Goal: Navigation & Orientation: Find specific page/section

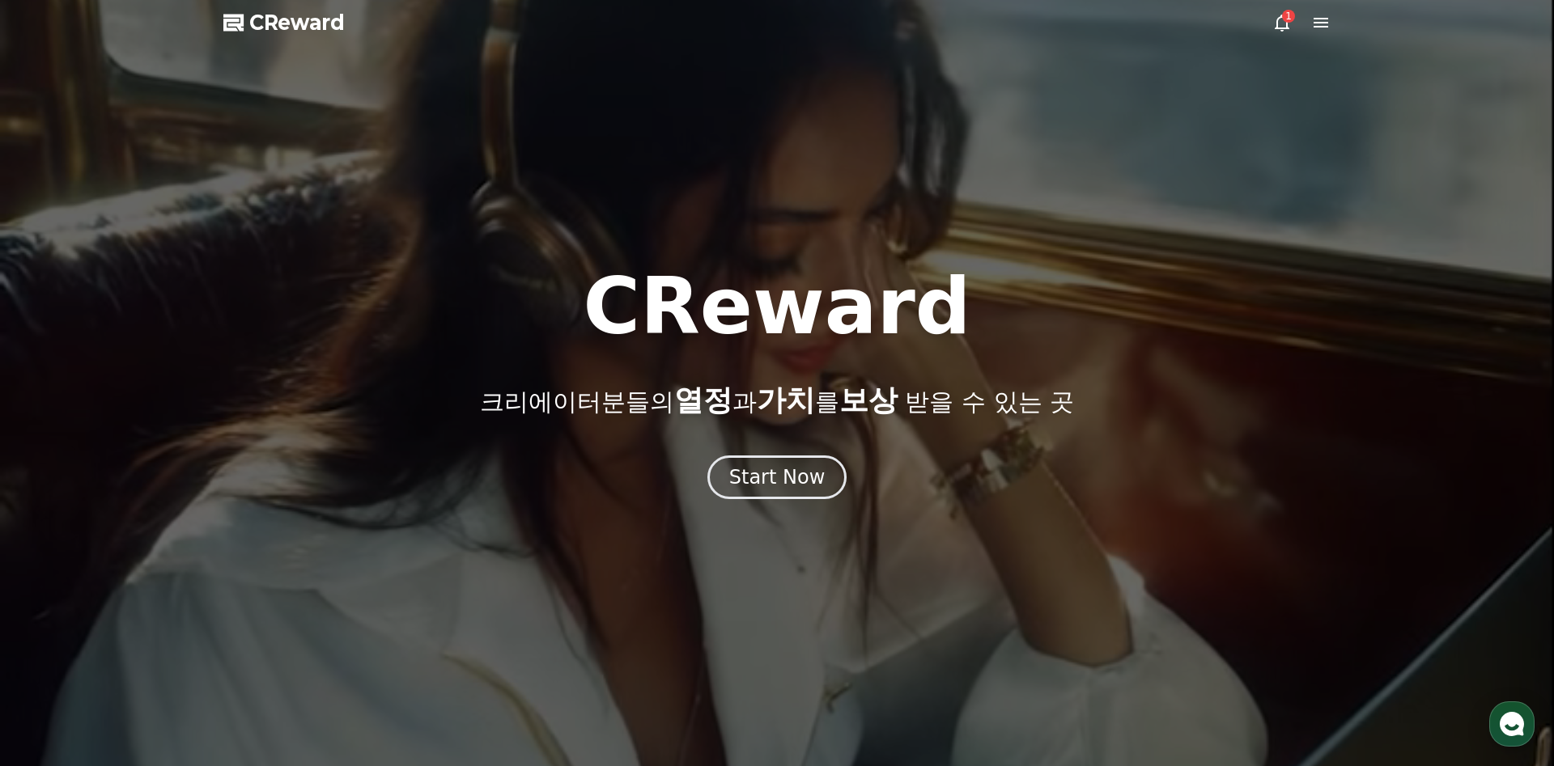
click at [1281, 28] on icon at bounding box center [1282, 23] width 15 height 17
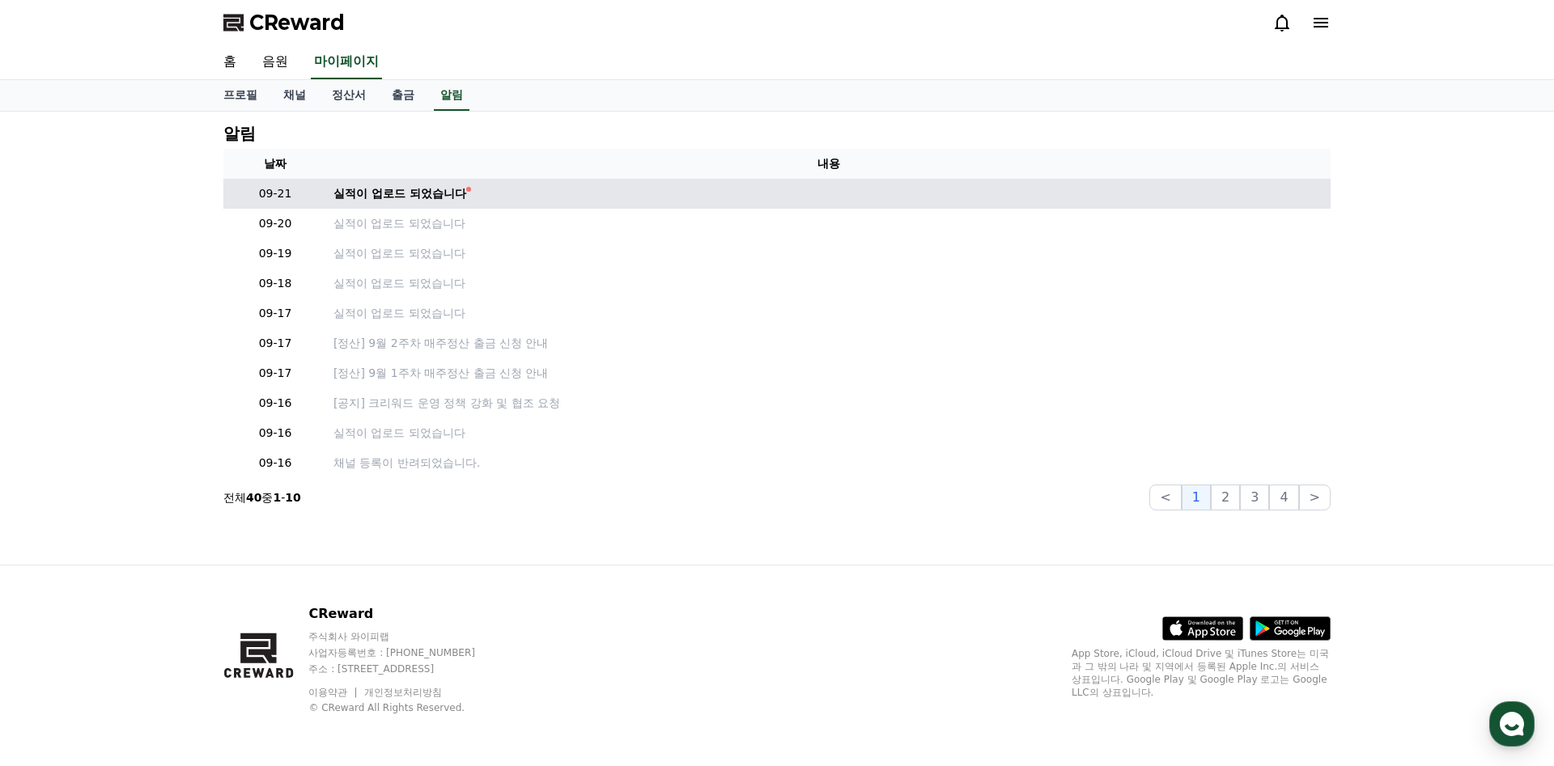
click at [655, 180] on td "실적이 업로드 되었습니다" at bounding box center [828, 194] width 1003 height 30
click at [642, 195] on link "실적이 업로드 되었습니다" at bounding box center [828, 193] width 991 height 17
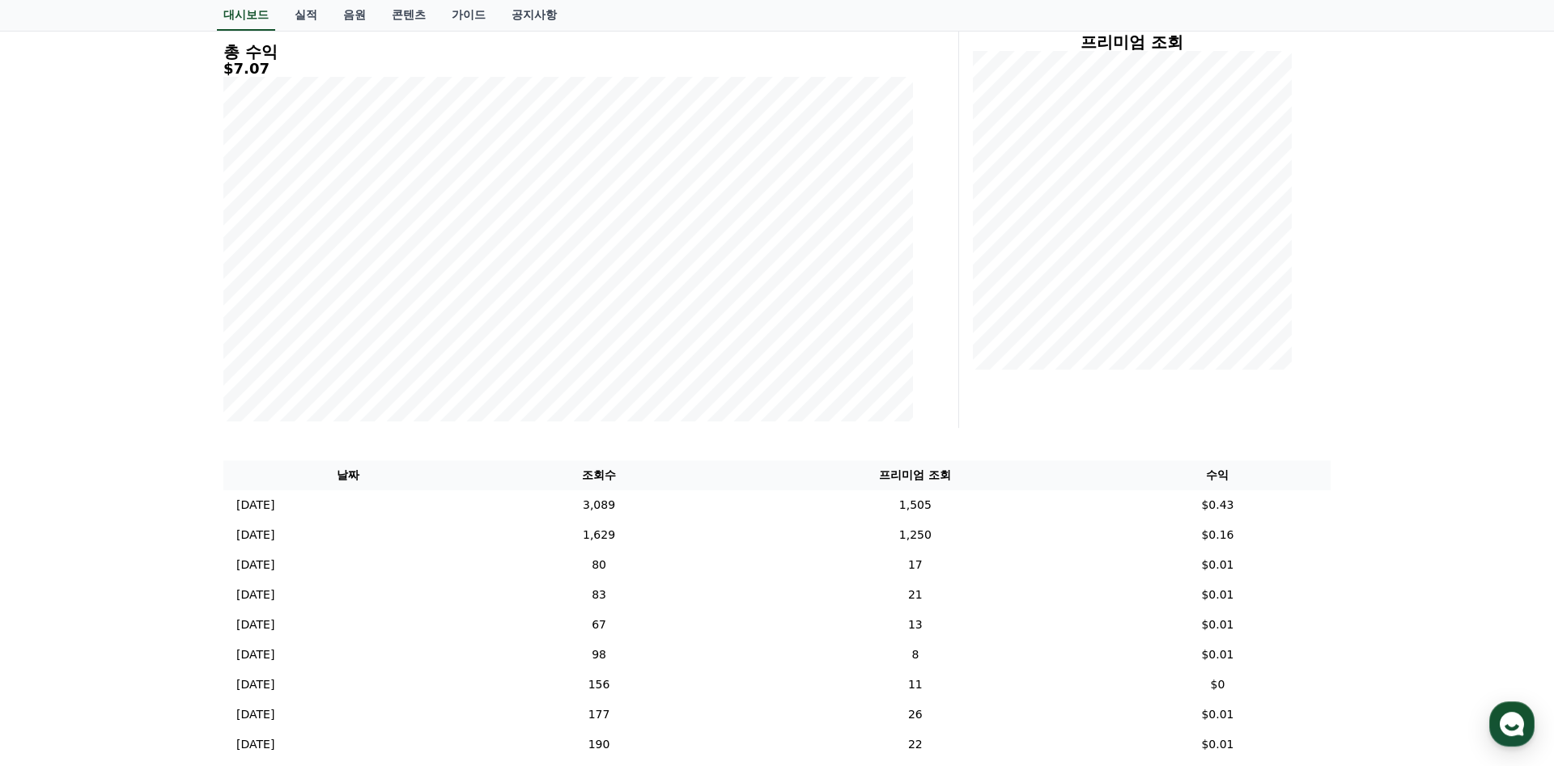
scroll to position [306, 0]
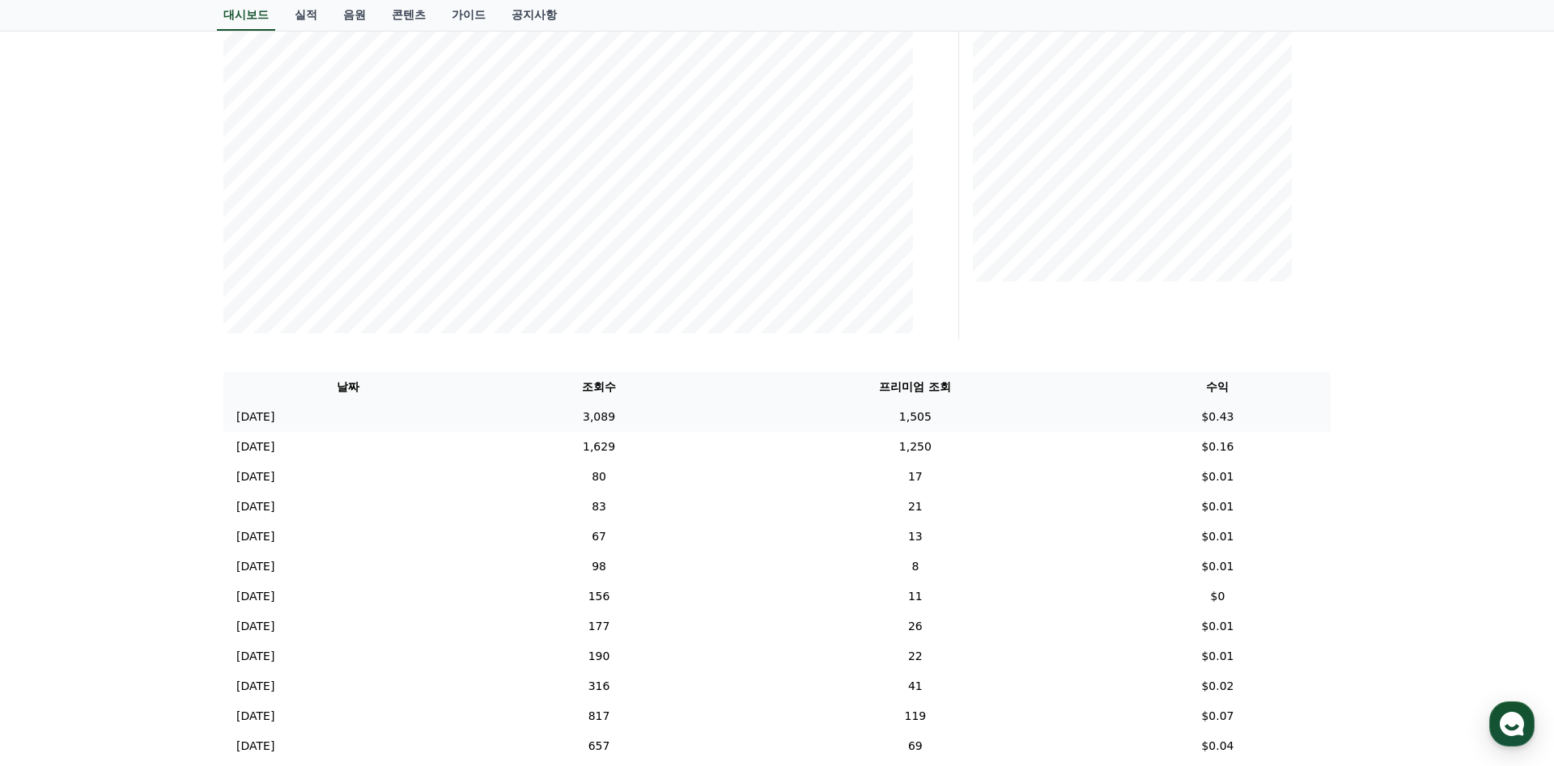
click at [681, 412] on td "3,089" at bounding box center [599, 417] width 254 height 30
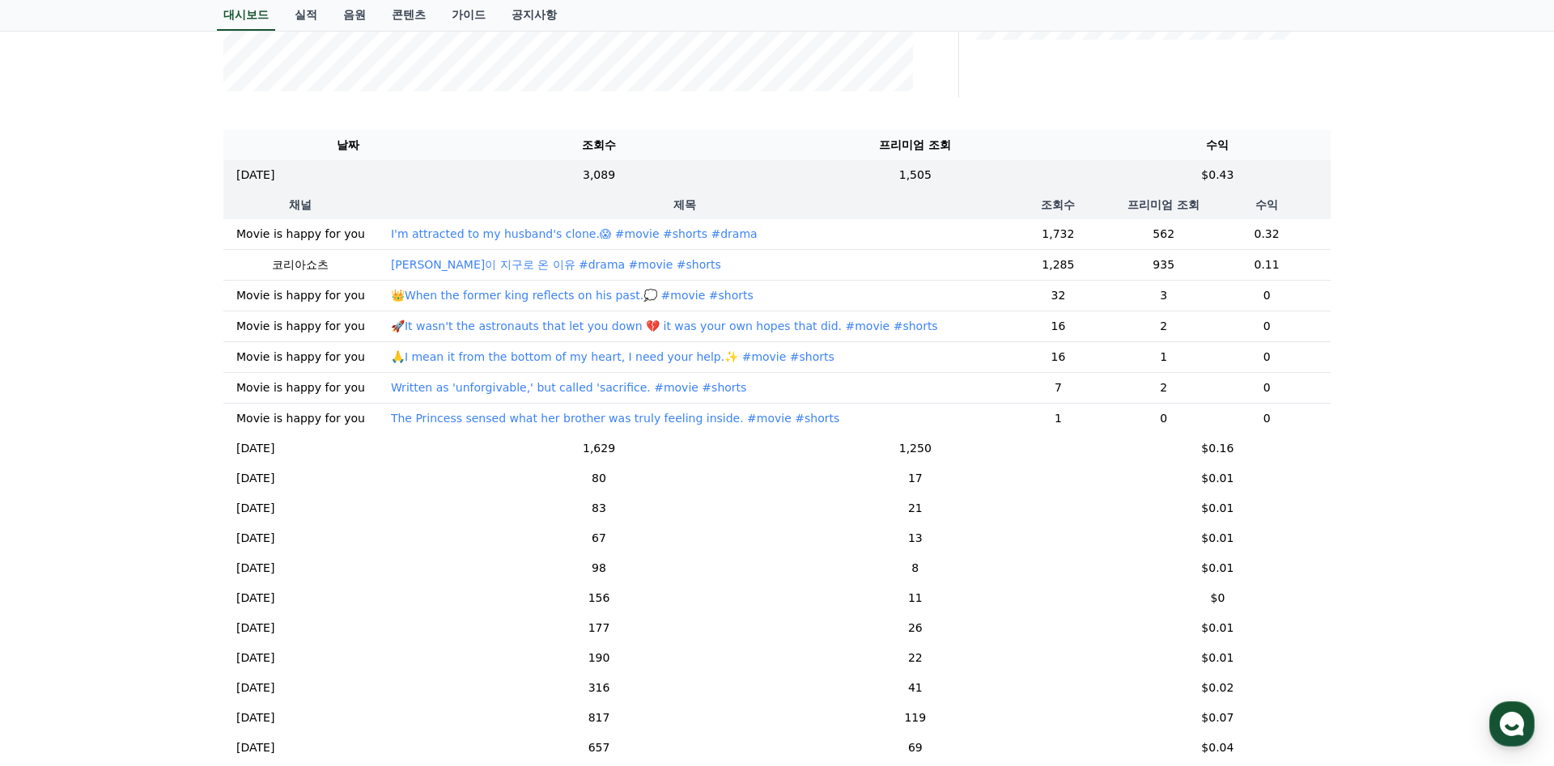
scroll to position [408, 0]
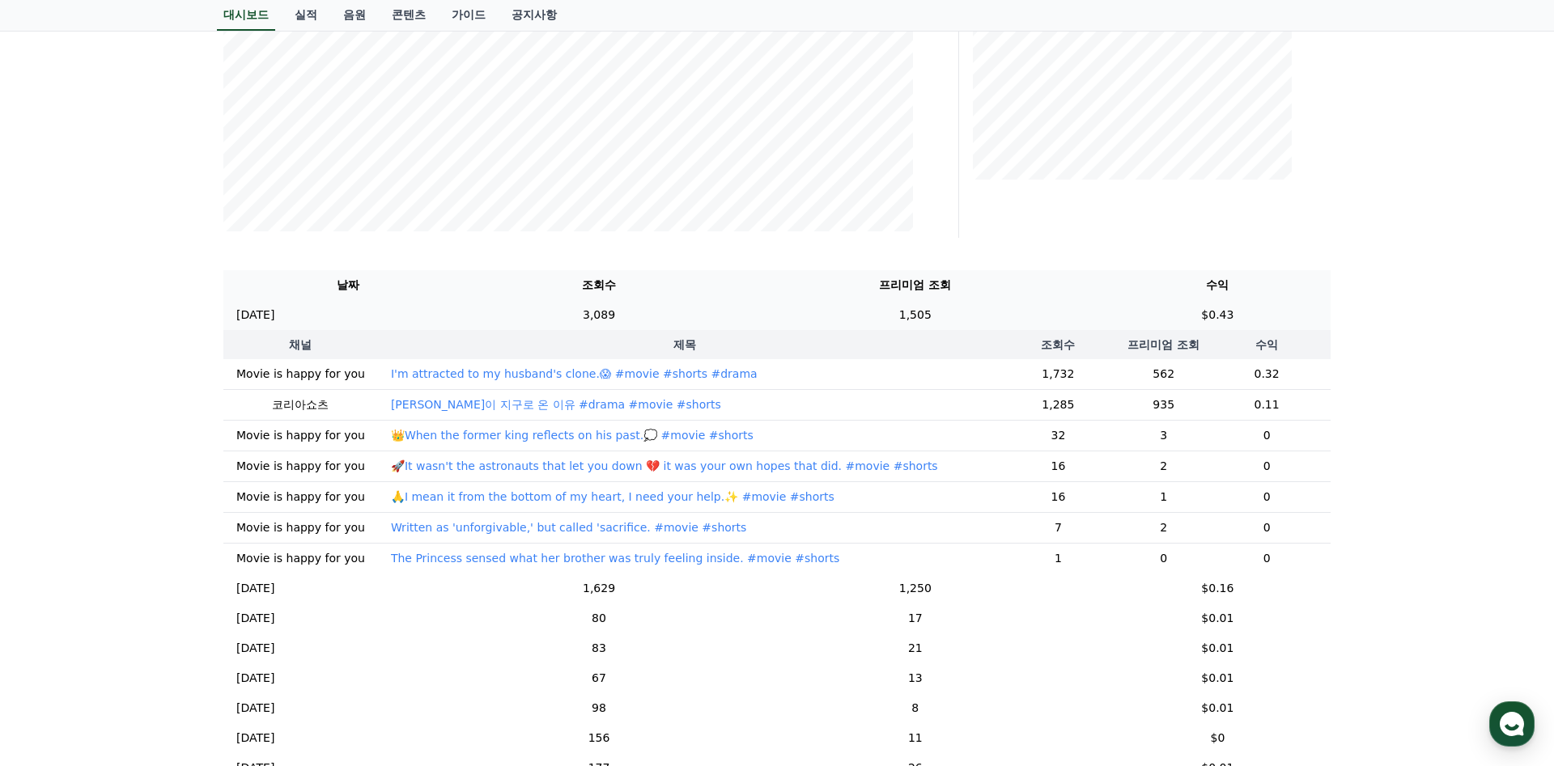
click at [657, 313] on td "3,089" at bounding box center [599, 315] width 254 height 30
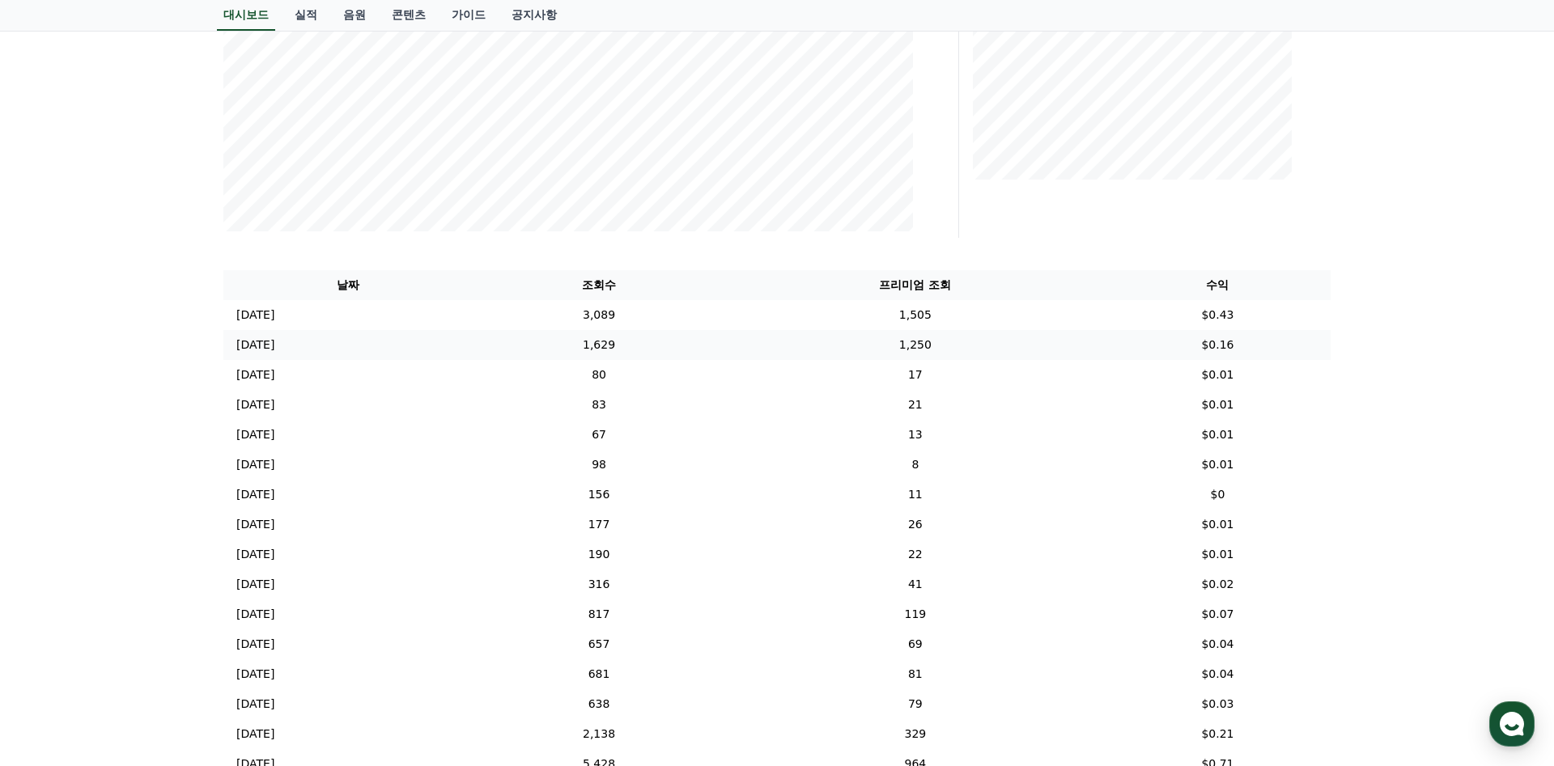
click at [671, 341] on td "1,629" at bounding box center [599, 345] width 254 height 30
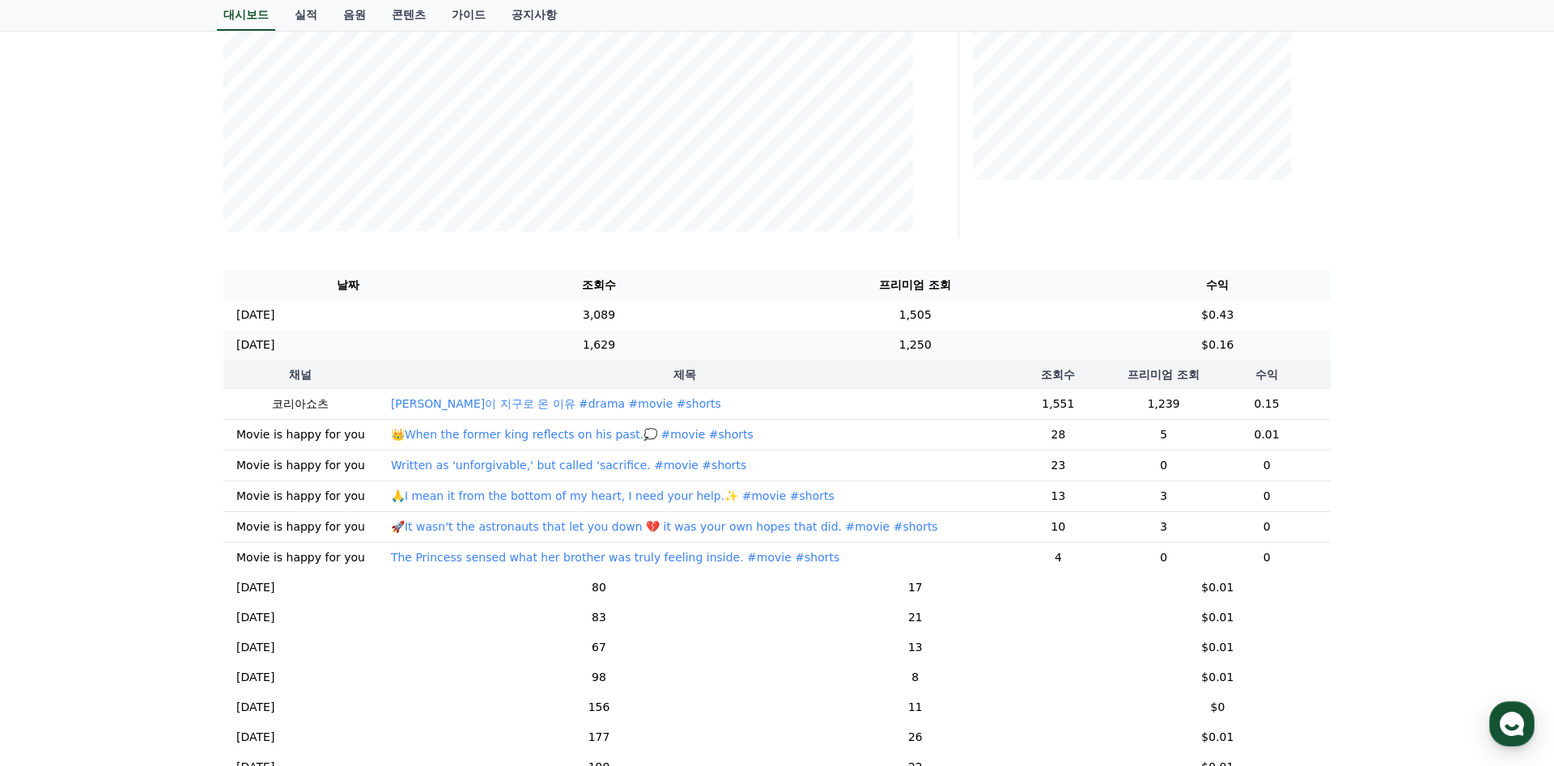
click at [673, 340] on td "1,629" at bounding box center [599, 345] width 254 height 30
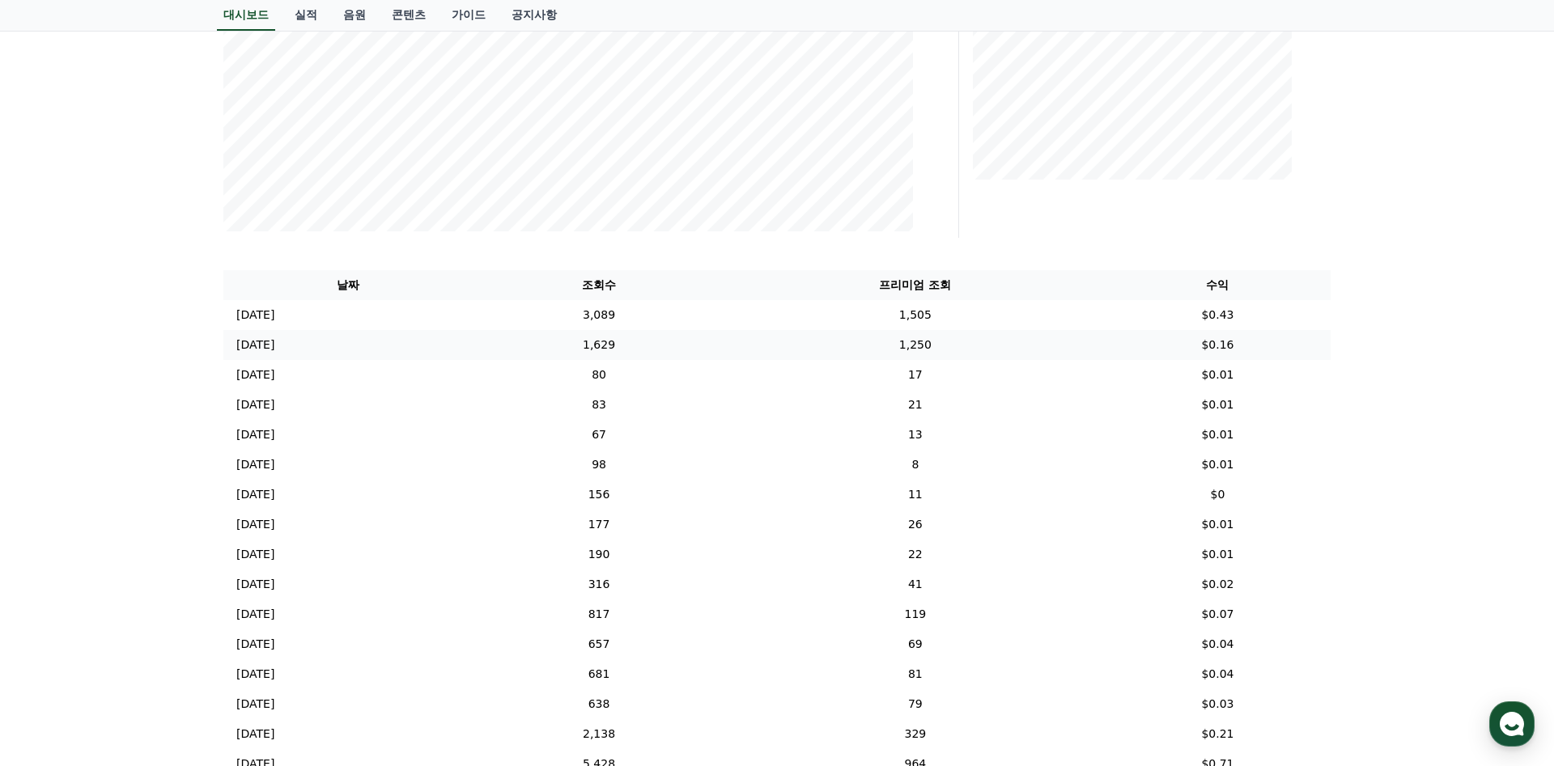
click at [673, 340] on td "1,629" at bounding box center [599, 345] width 254 height 30
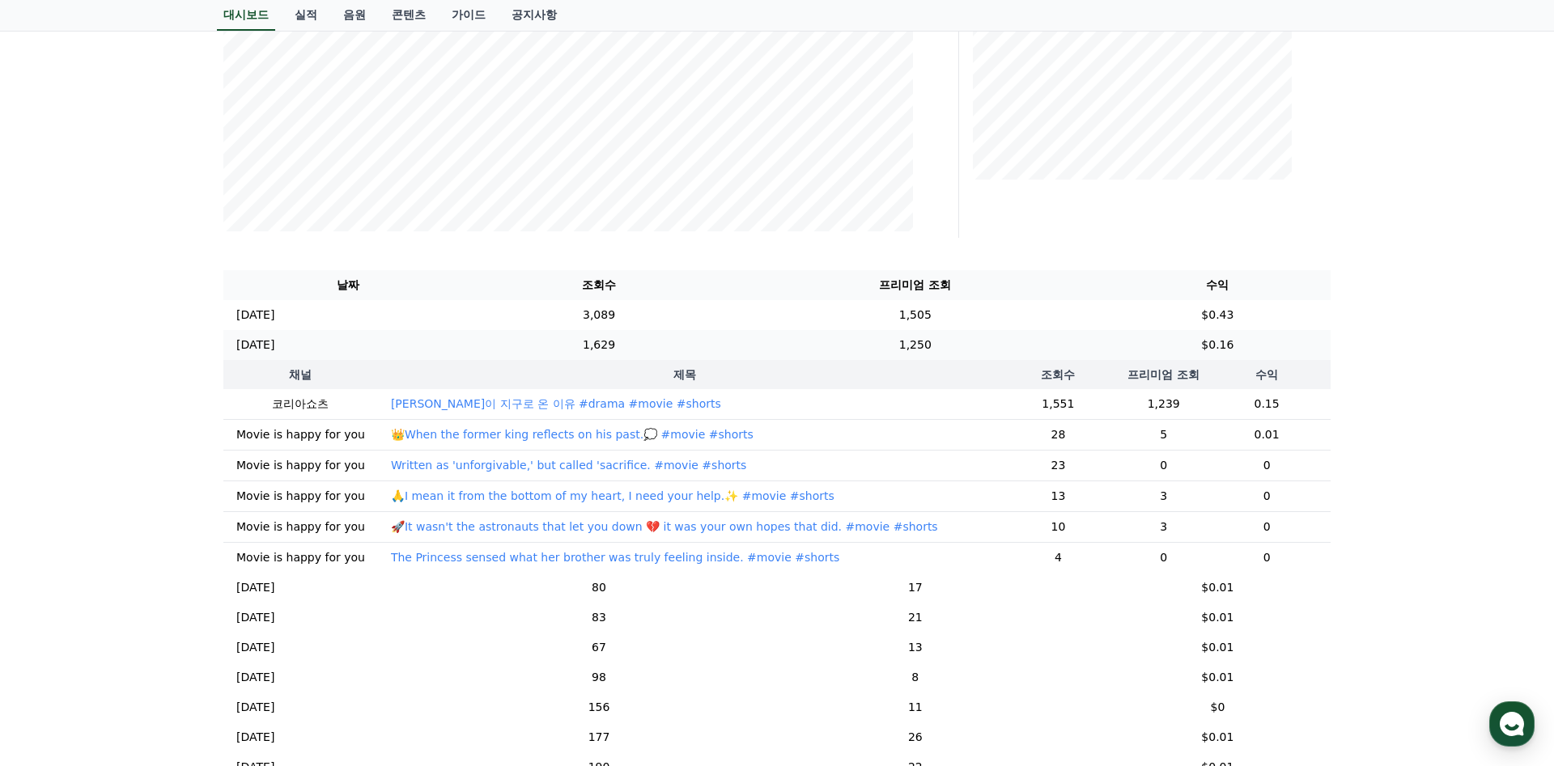
click at [673, 340] on td "1,629" at bounding box center [599, 345] width 254 height 30
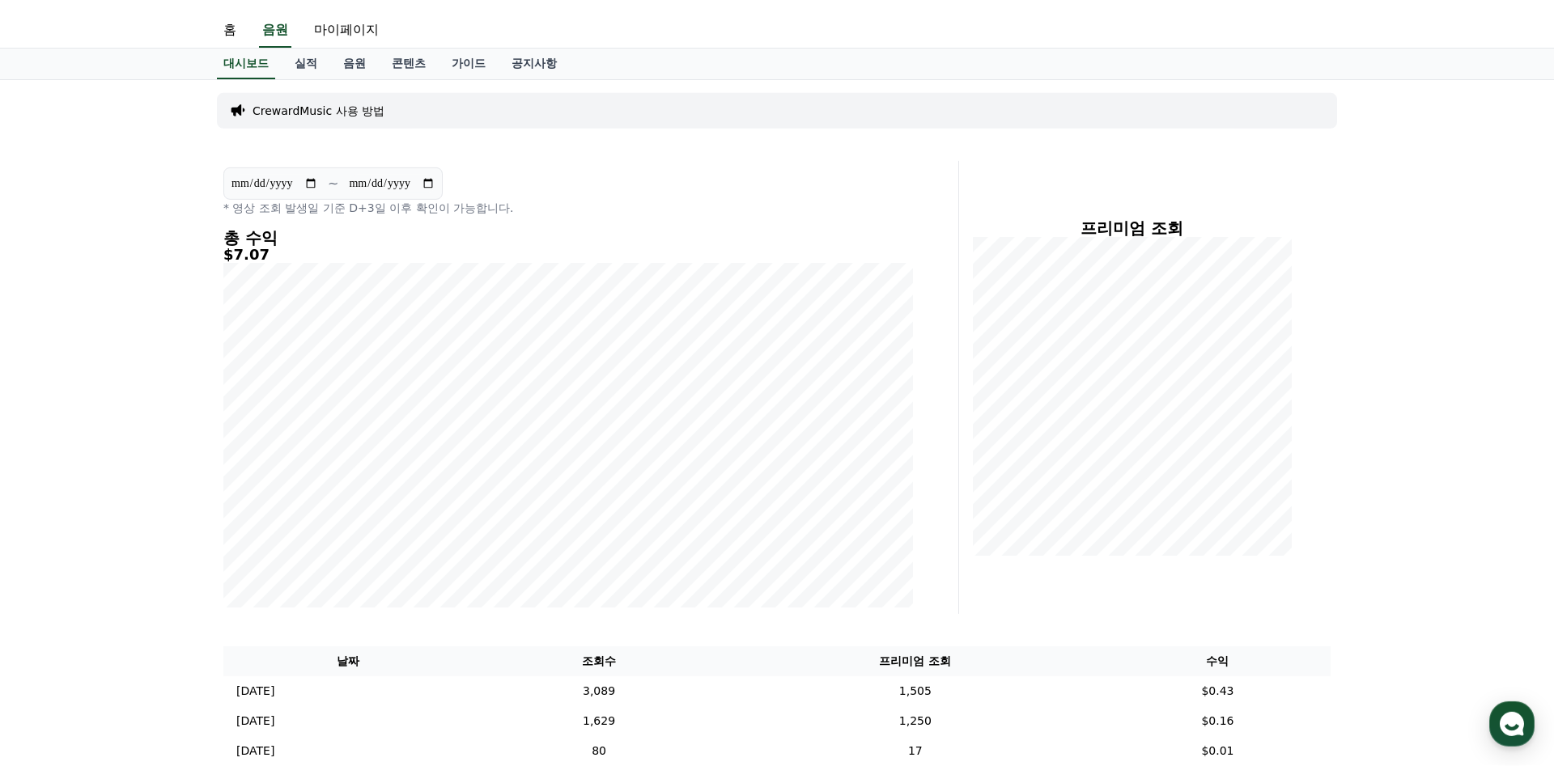
scroll to position [0, 0]
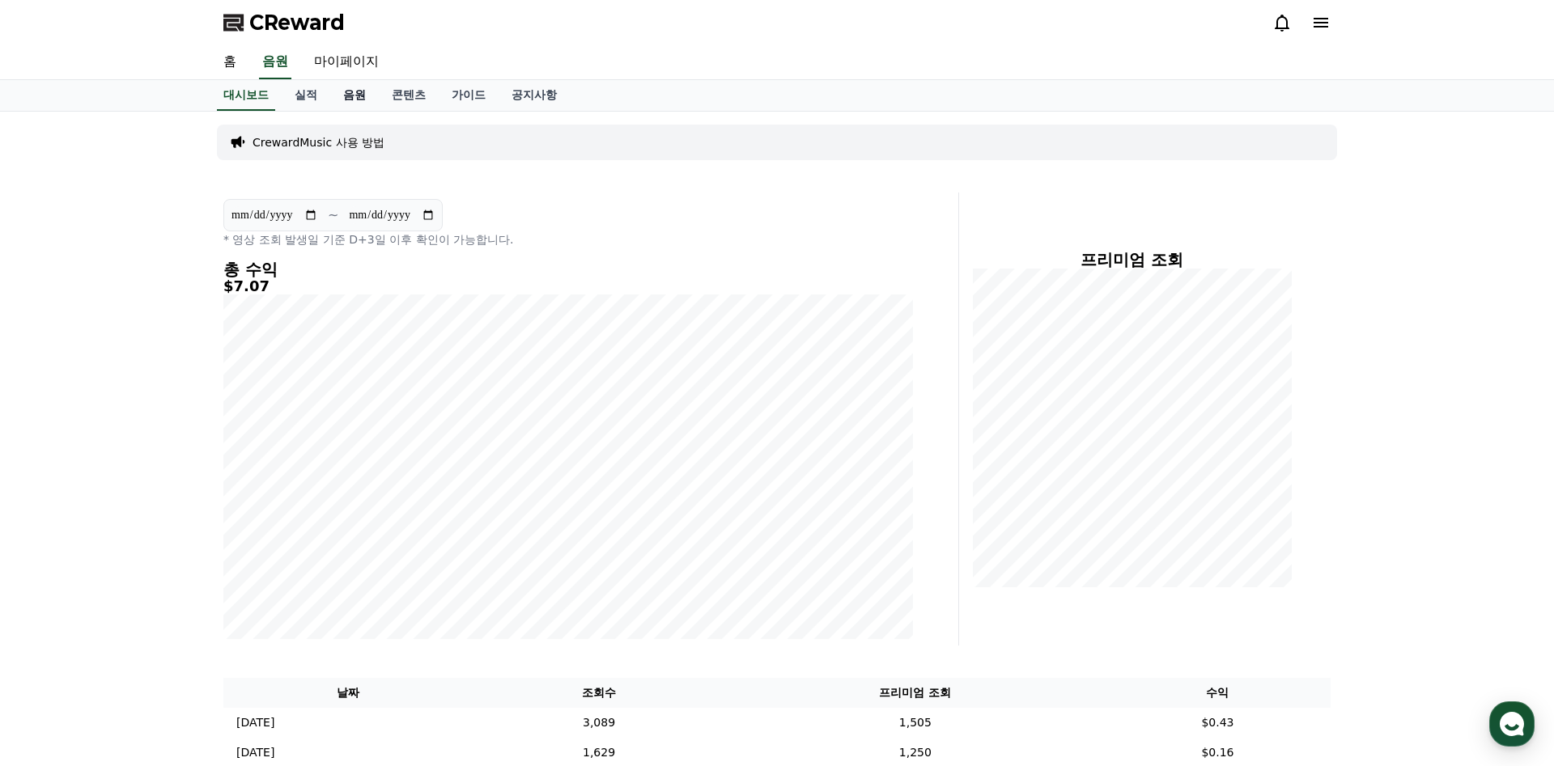
click at [360, 101] on link "음원" at bounding box center [354, 95] width 49 height 31
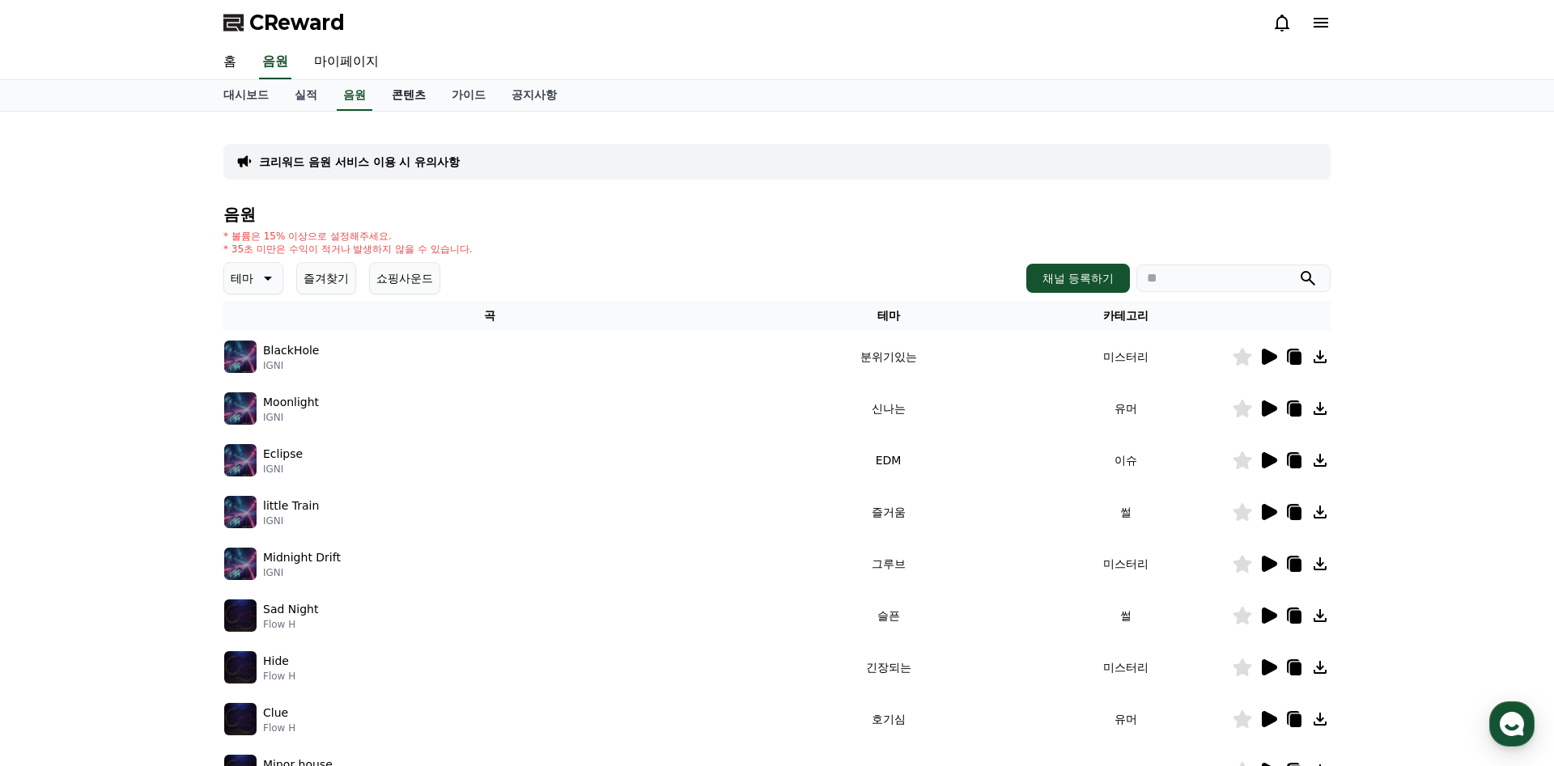
click at [399, 91] on link "콘텐츠" at bounding box center [409, 95] width 60 height 31
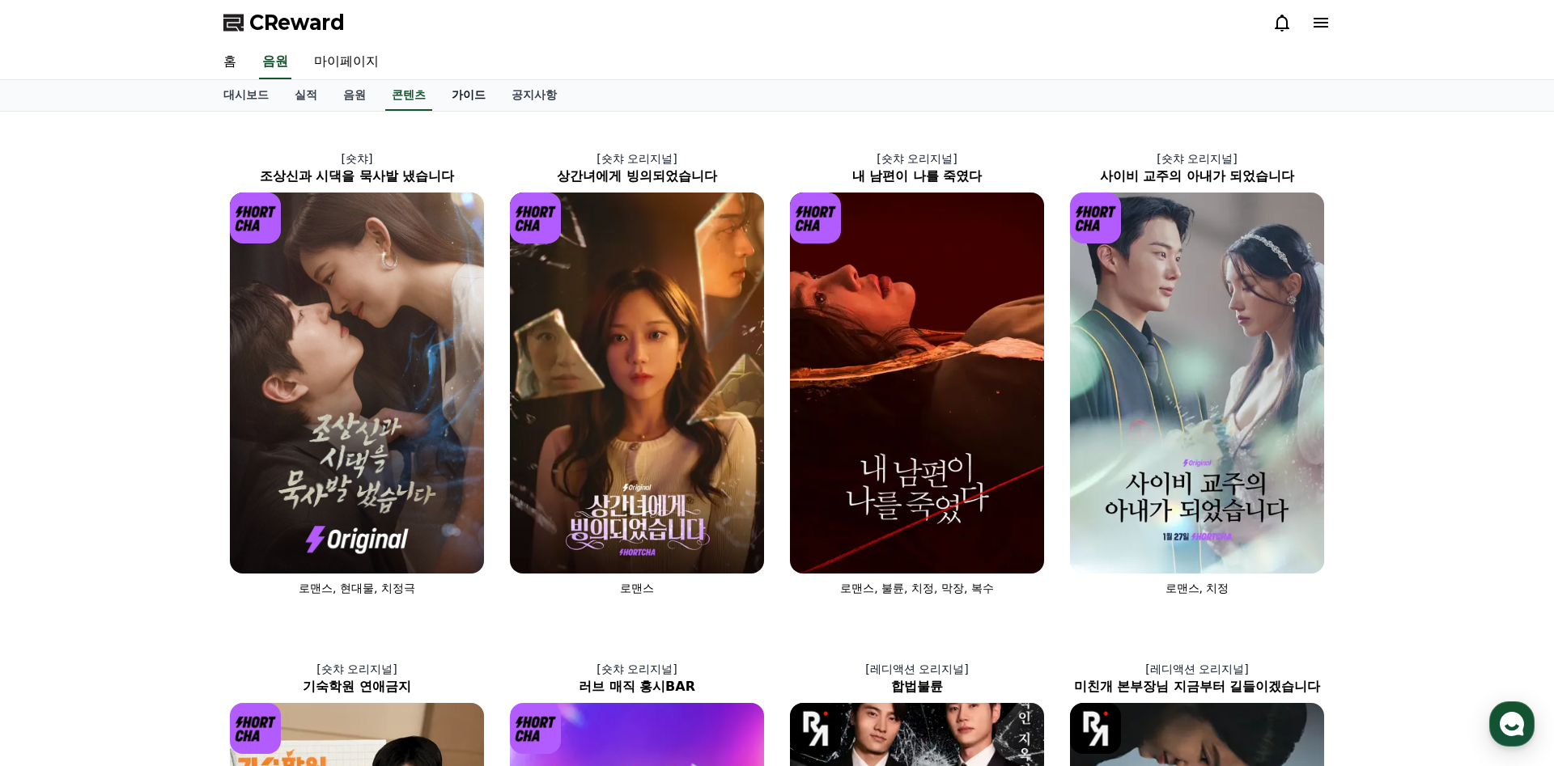
click at [465, 96] on link "가이드" at bounding box center [469, 95] width 60 height 31
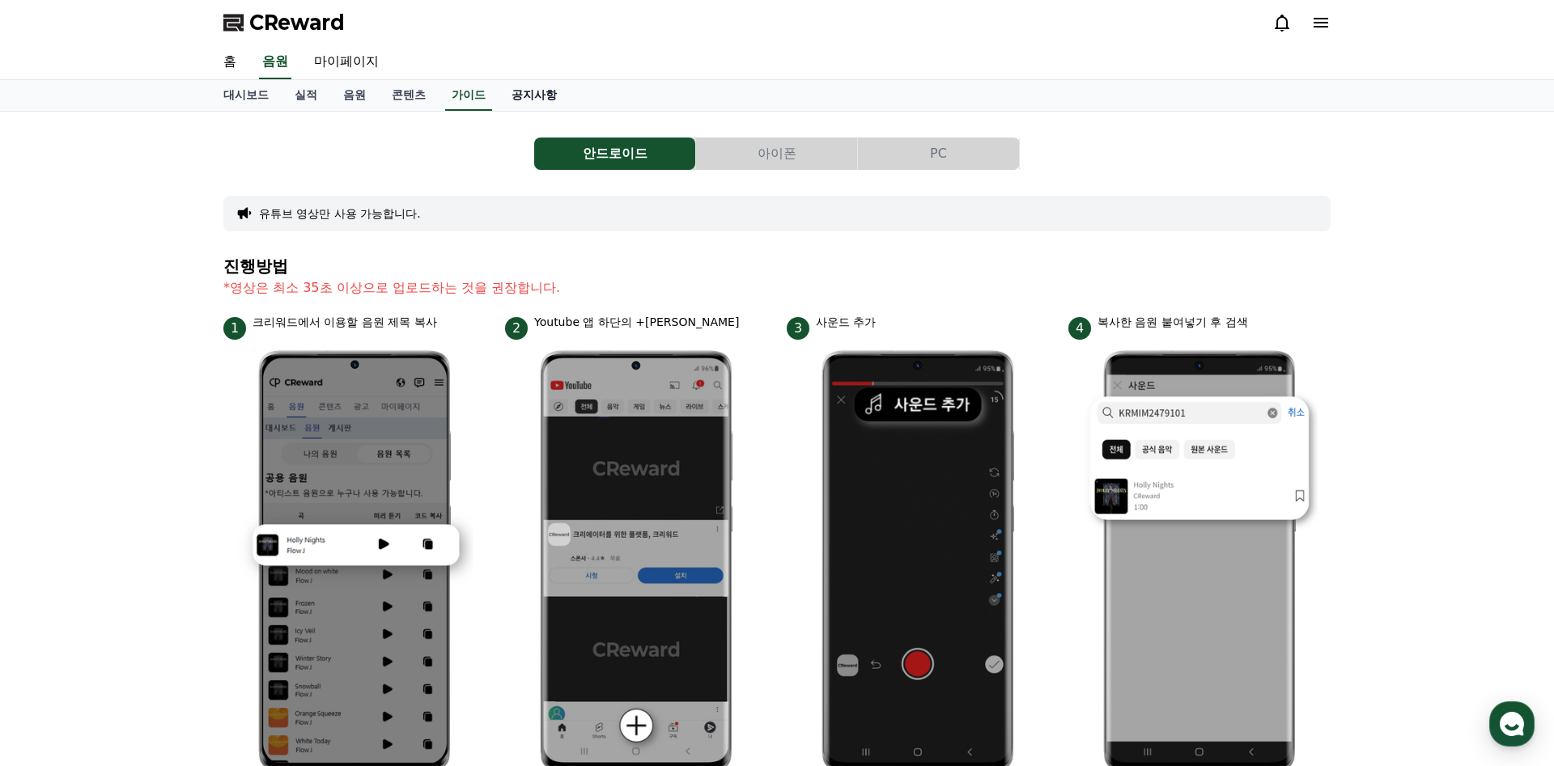
click at [520, 100] on link "공지사항" at bounding box center [533, 95] width 71 height 31
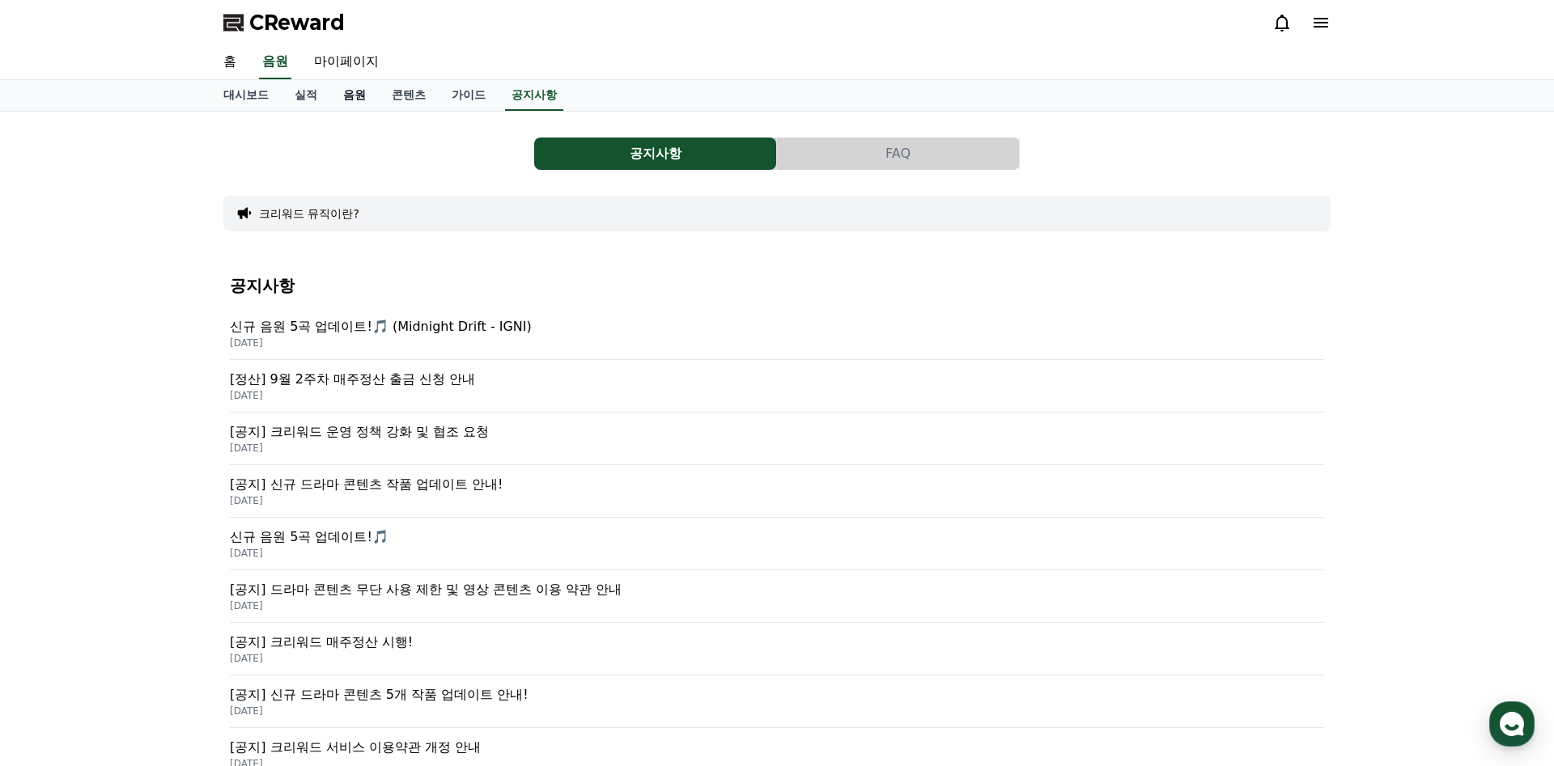
click at [348, 105] on link "음원" at bounding box center [354, 95] width 49 height 31
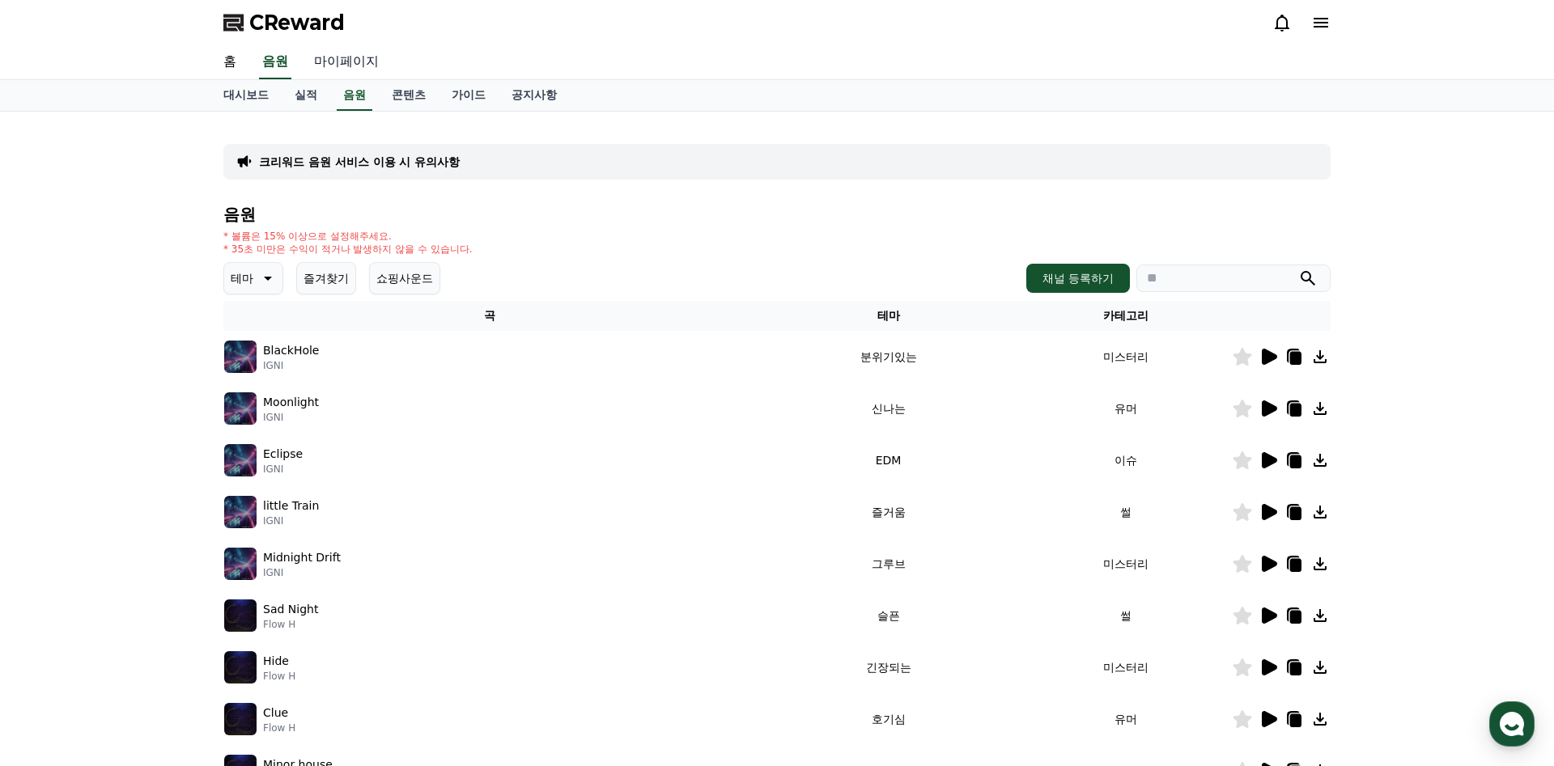
click at [343, 63] on link "마이페이지" at bounding box center [346, 62] width 91 height 34
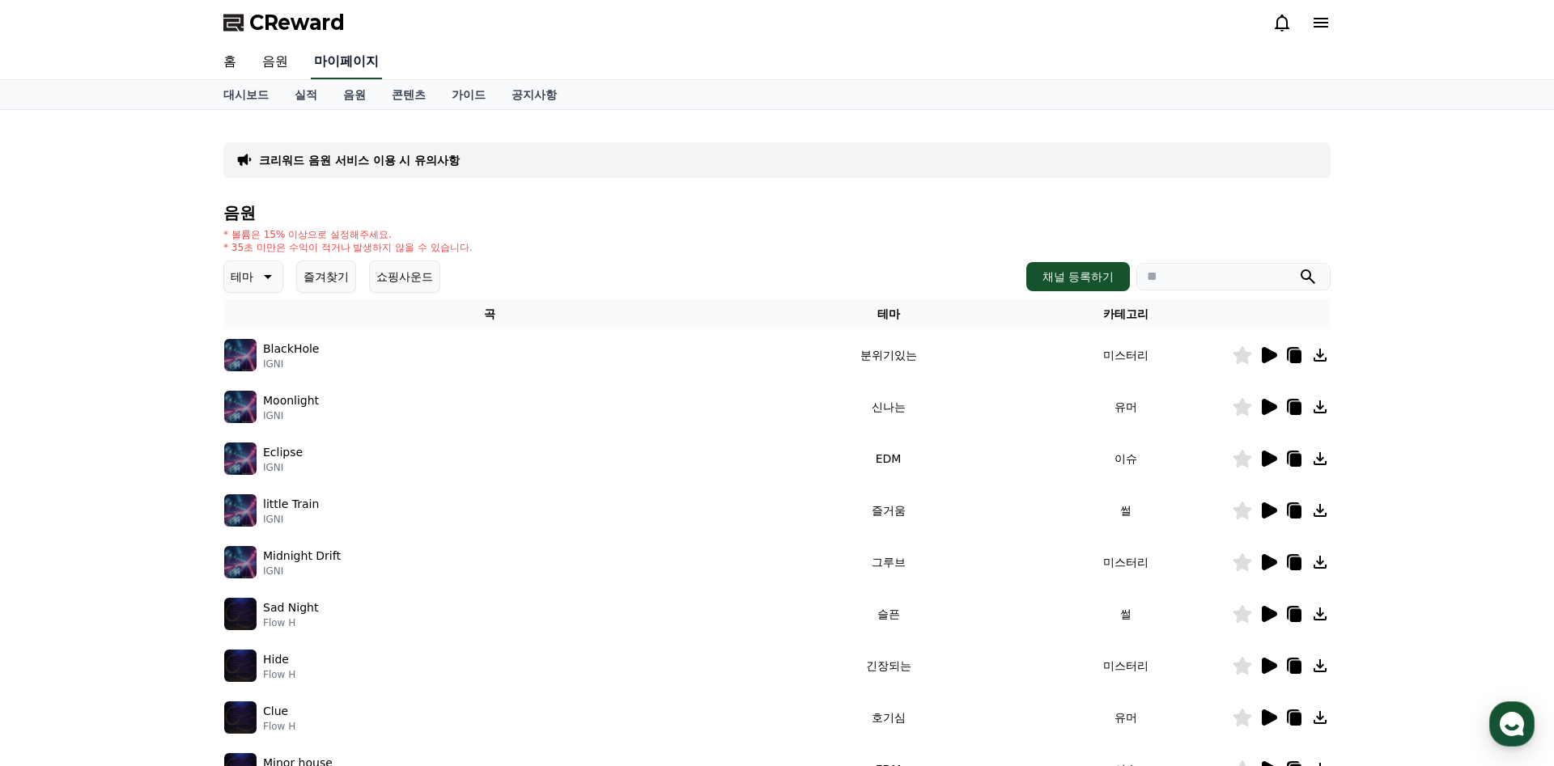
select select "**********"
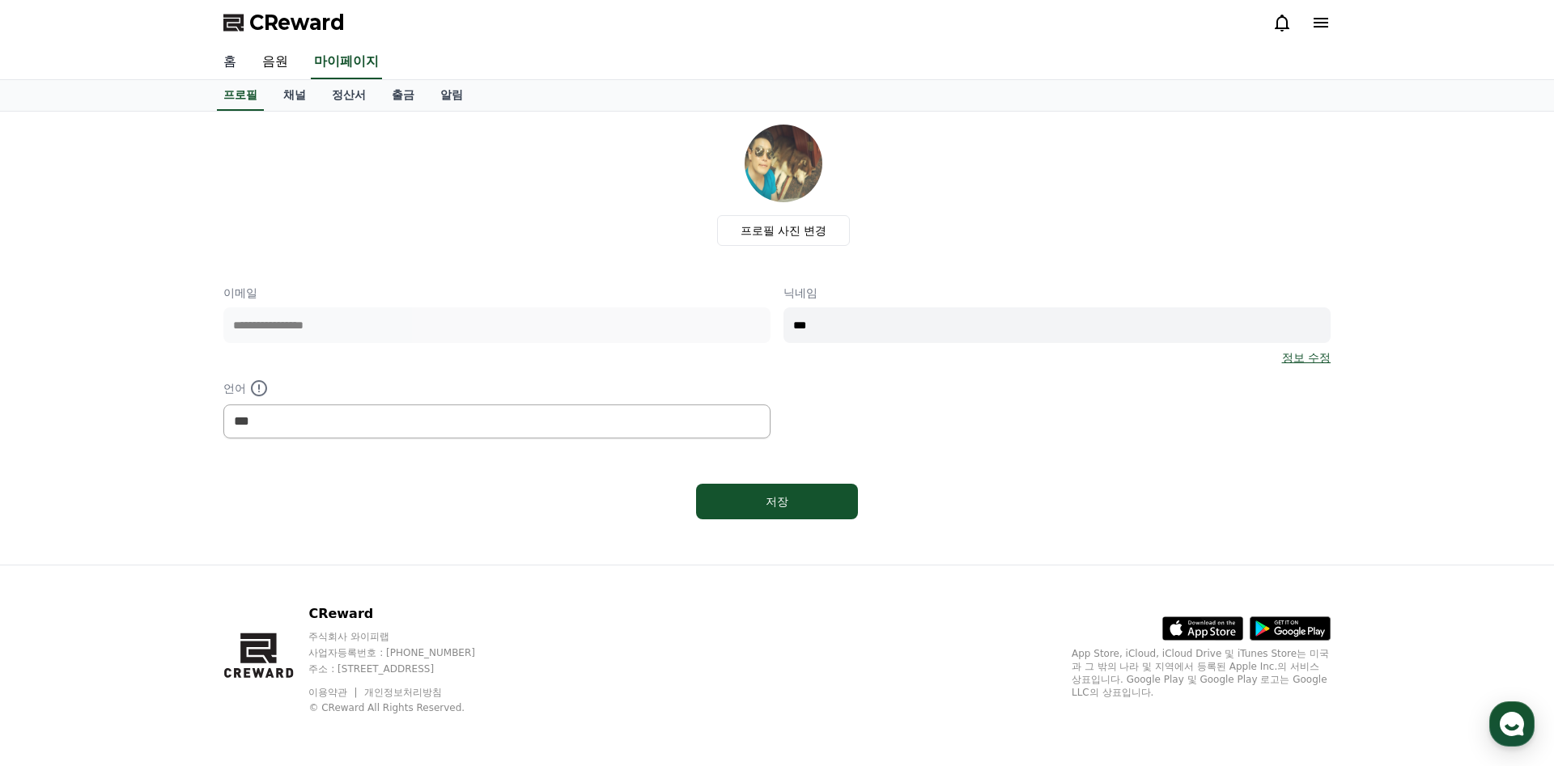
click at [218, 66] on link "홈" at bounding box center [229, 62] width 39 height 34
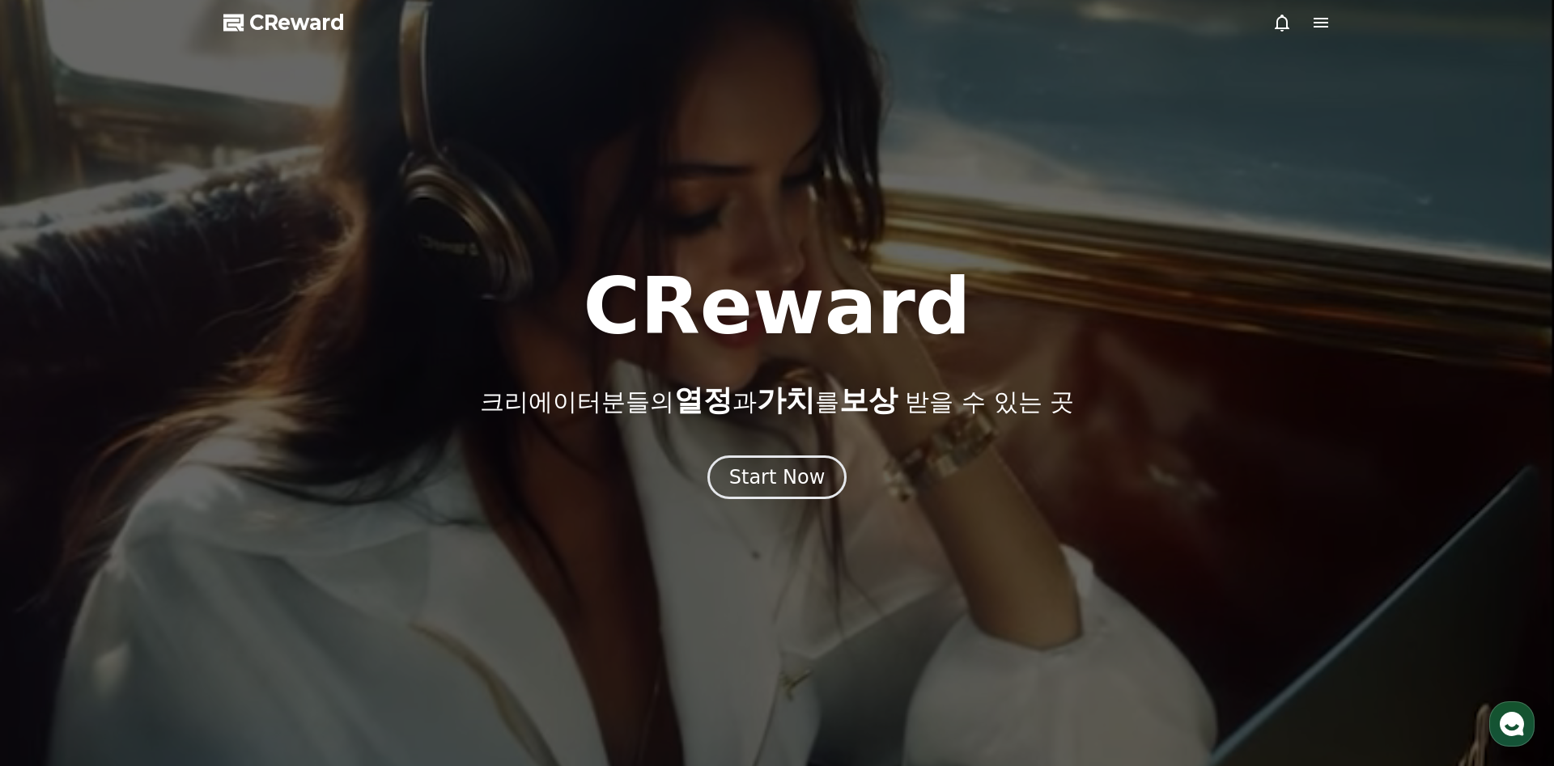
click at [1274, 19] on icon at bounding box center [1281, 22] width 19 height 19
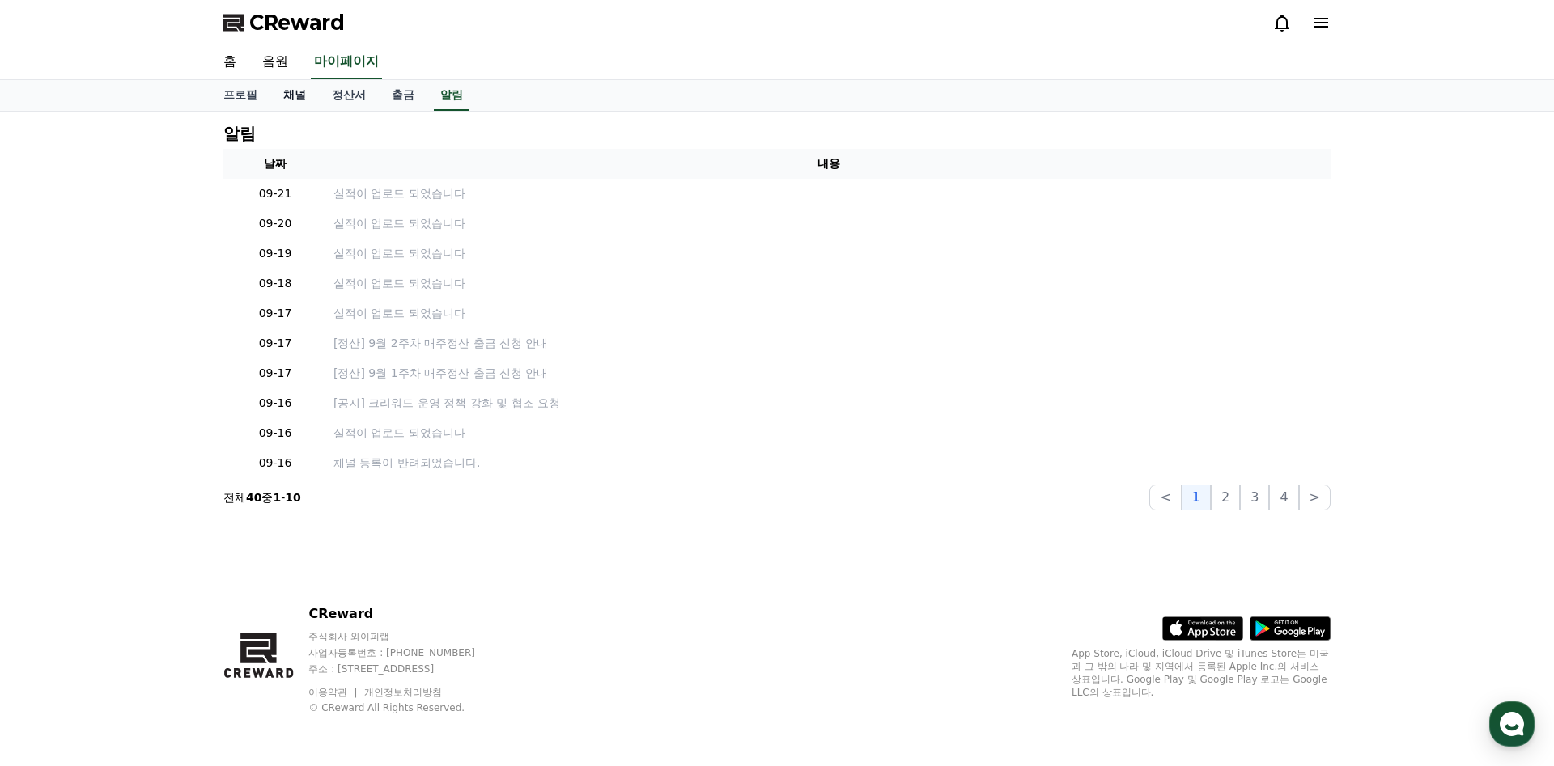
click at [279, 93] on link "채널" at bounding box center [294, 95] width 49 height 31
